Goal: Information Seeking & Learning: Learn about a topic

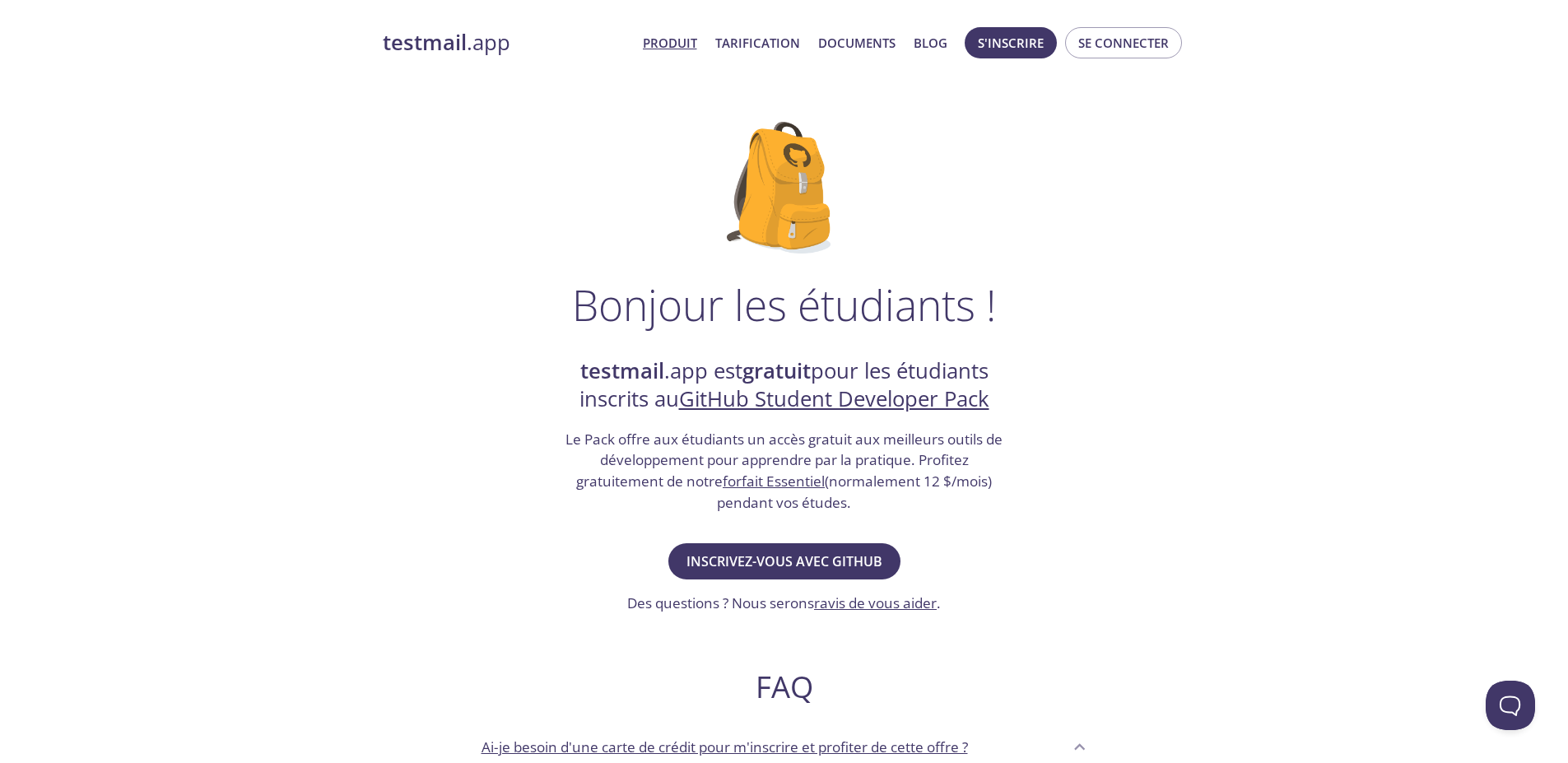
click at [695, 44] on font "Produit" at bounding box center [670, 43] width 54 height 17
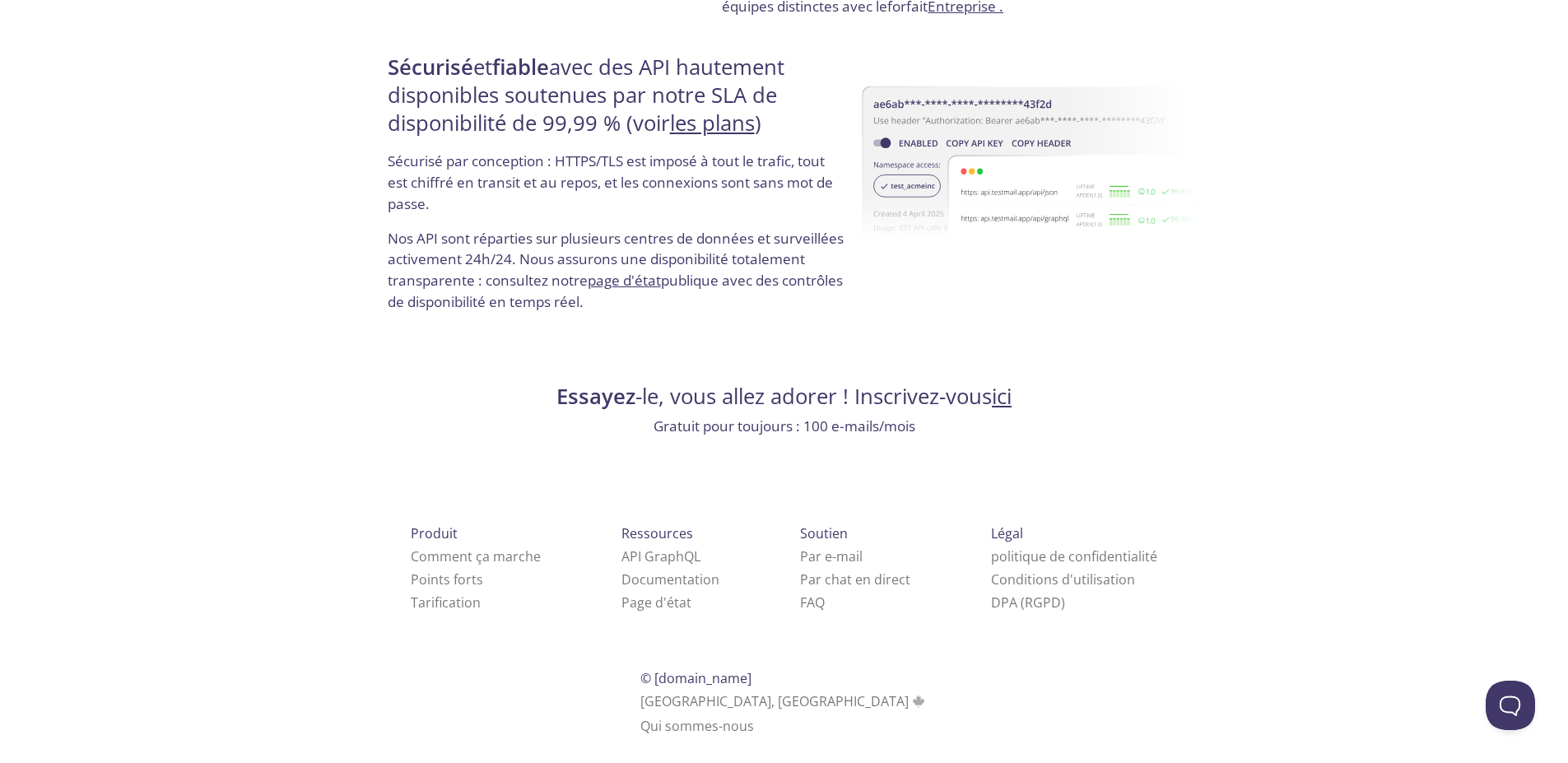
scroll to position [3330, 0]
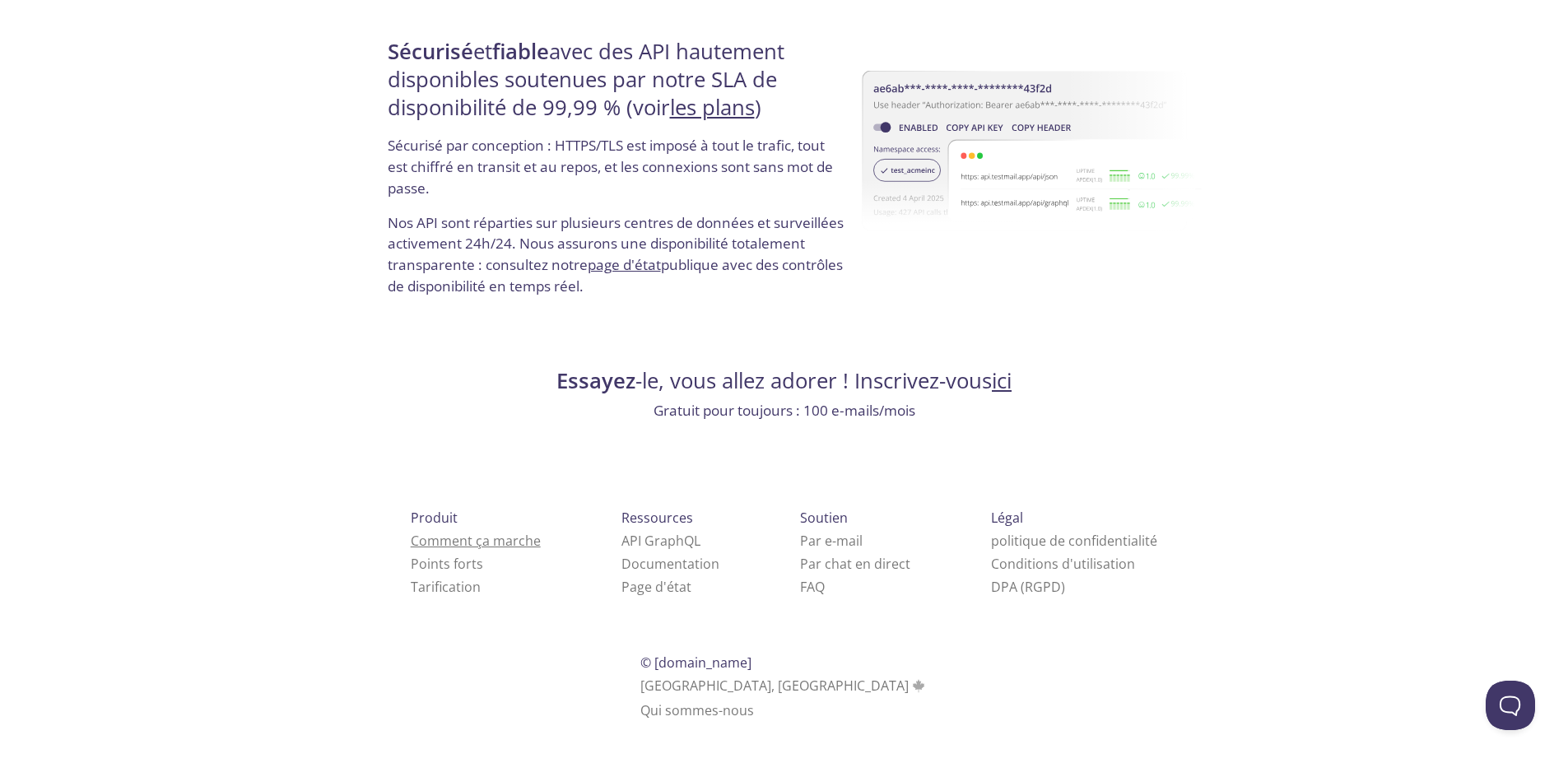
click at [537, 537] on font "Comment ça marche" at bounding box center [476, 541] width 130 height 18
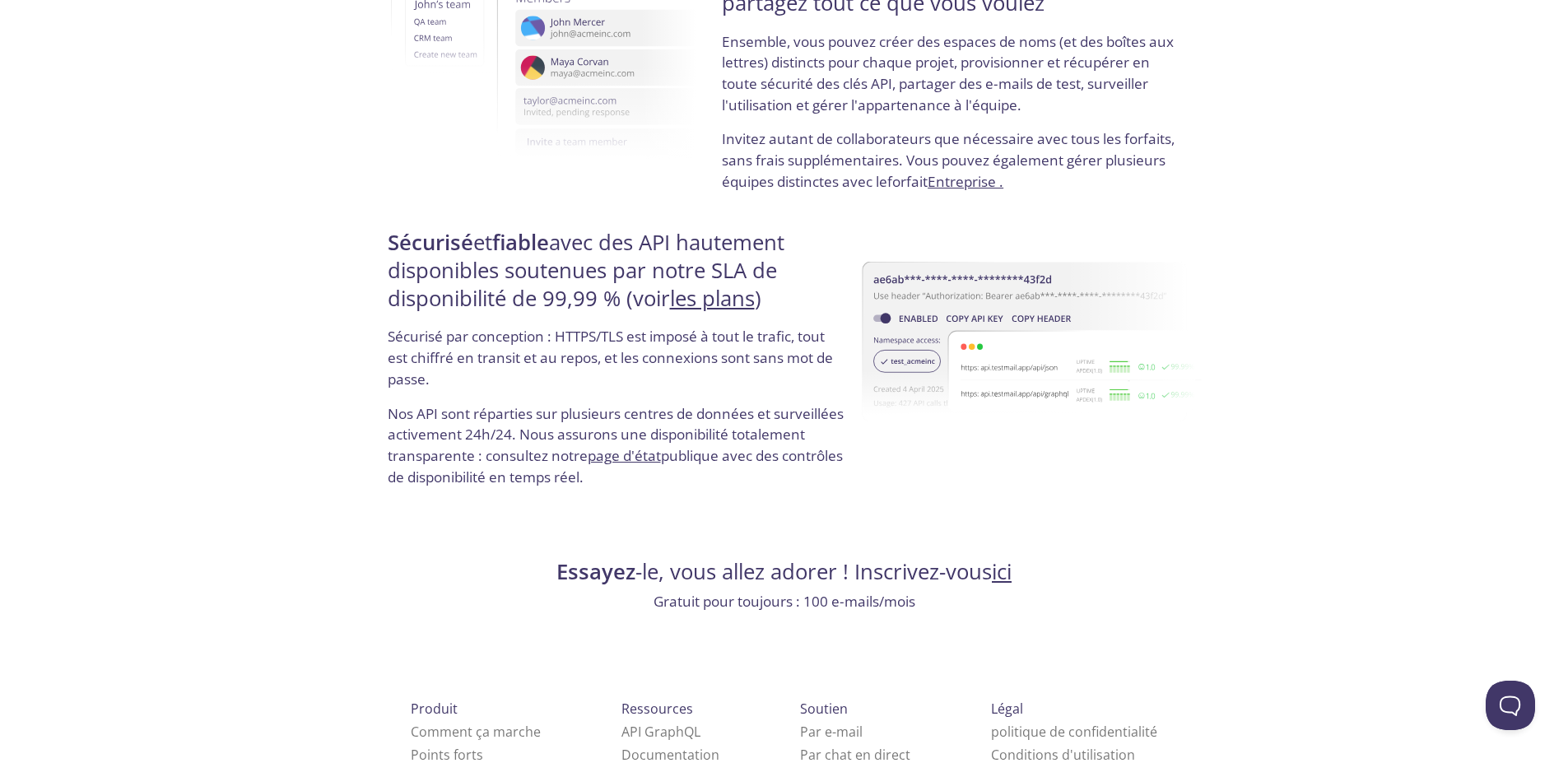
scroll to position [3330, 0]
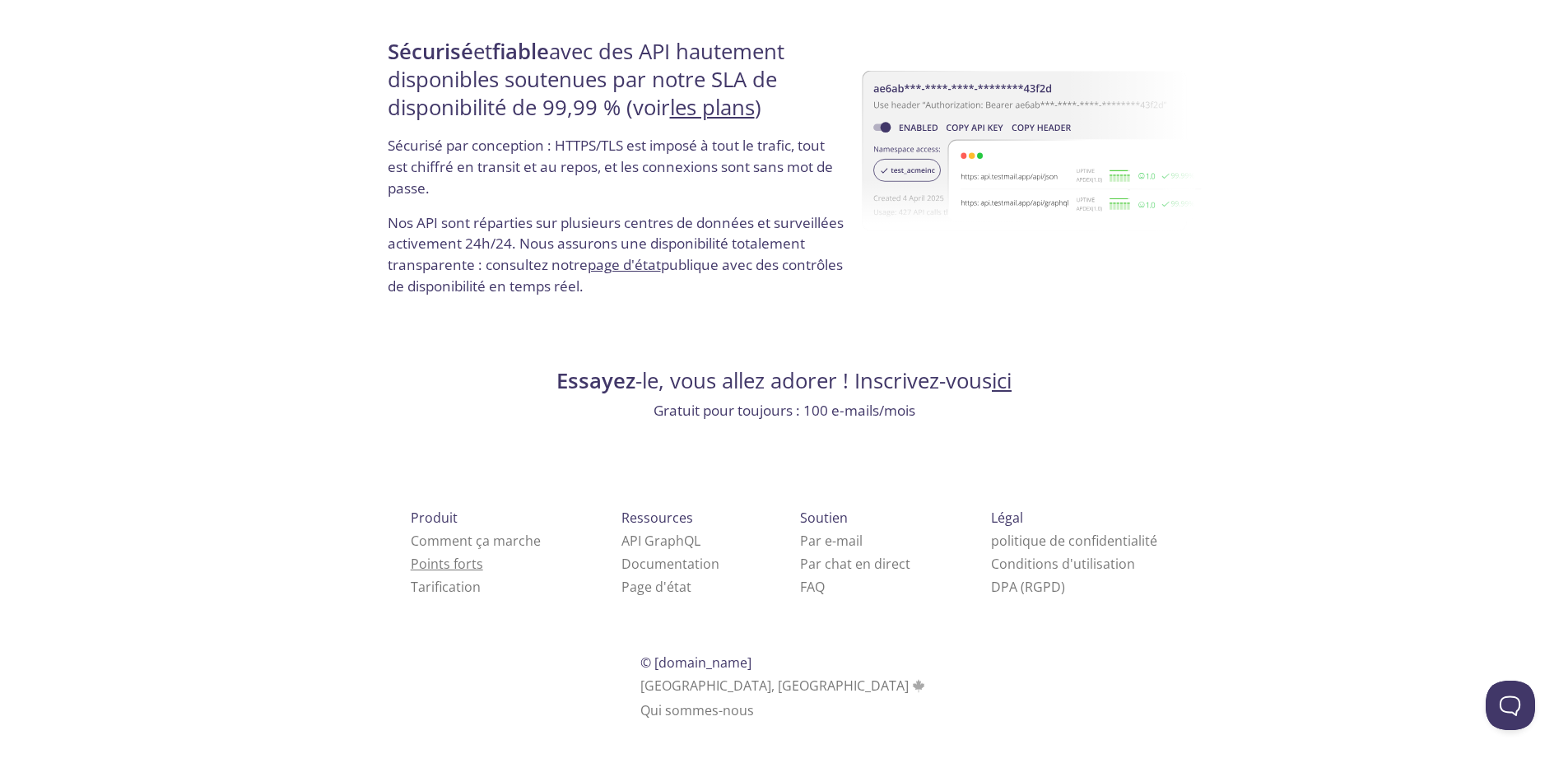
click at [461, 567] on font "Points forts" at bounding box center [447, 564] width 72 height 18
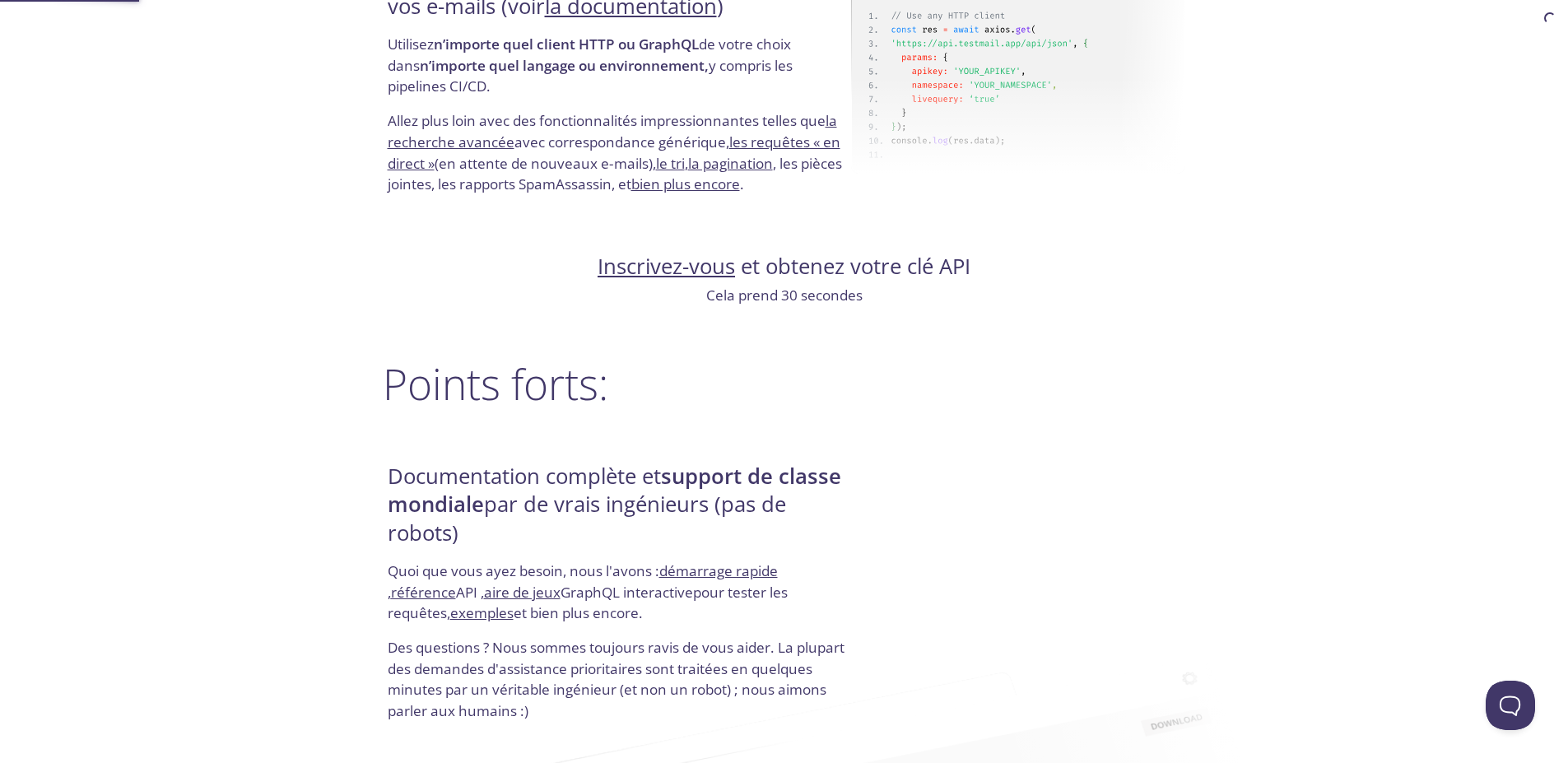
scroll to position [1760, 0]
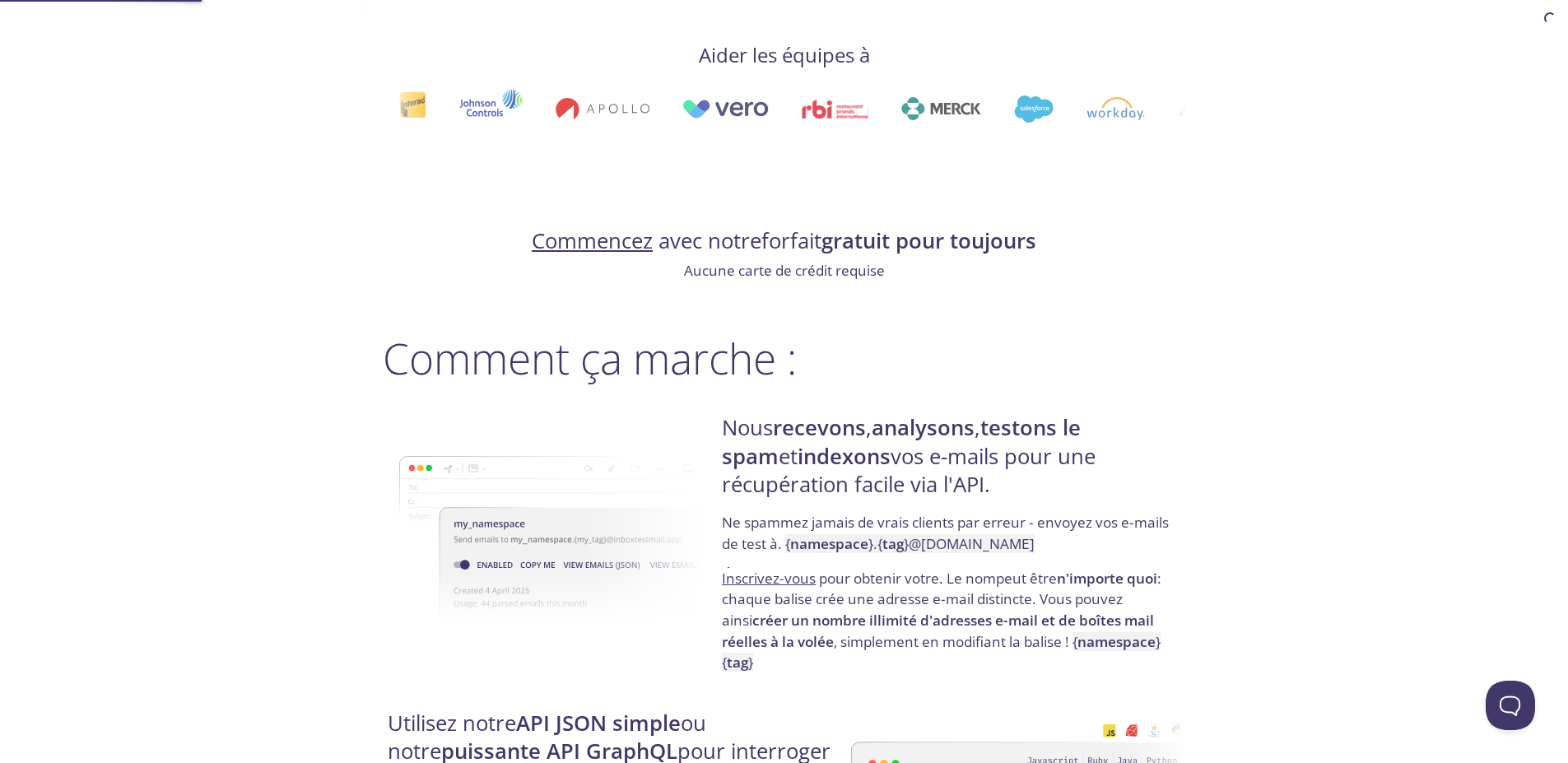
scroll to position [3330, 0]
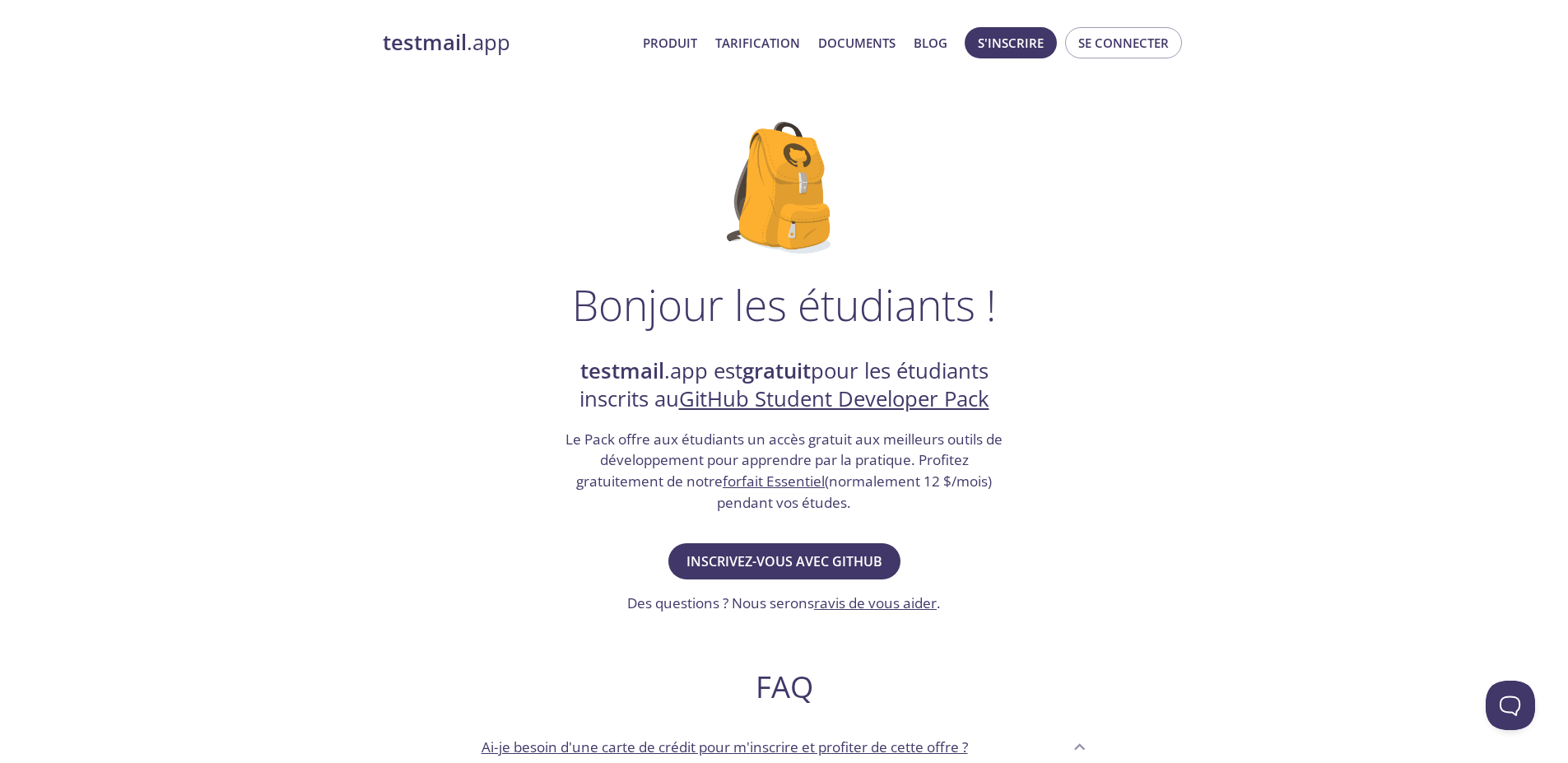
drag, startPoint x: 421, startPoint y: 342, endPoint x: 437, endPoint y: 326, distance: 22.6
click at [879, 42] on font "Documents" at bounding box center [856, 43] width 77 height 17
